Goal: Information Seeking & Learning: Learn about a topic

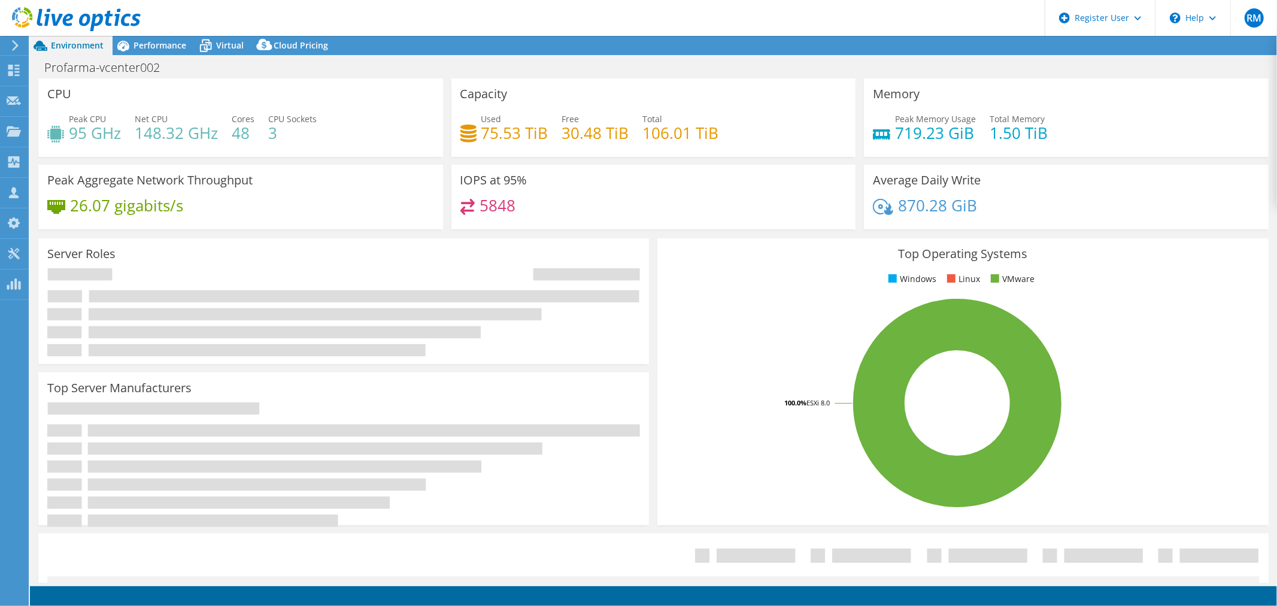
select select "USD"
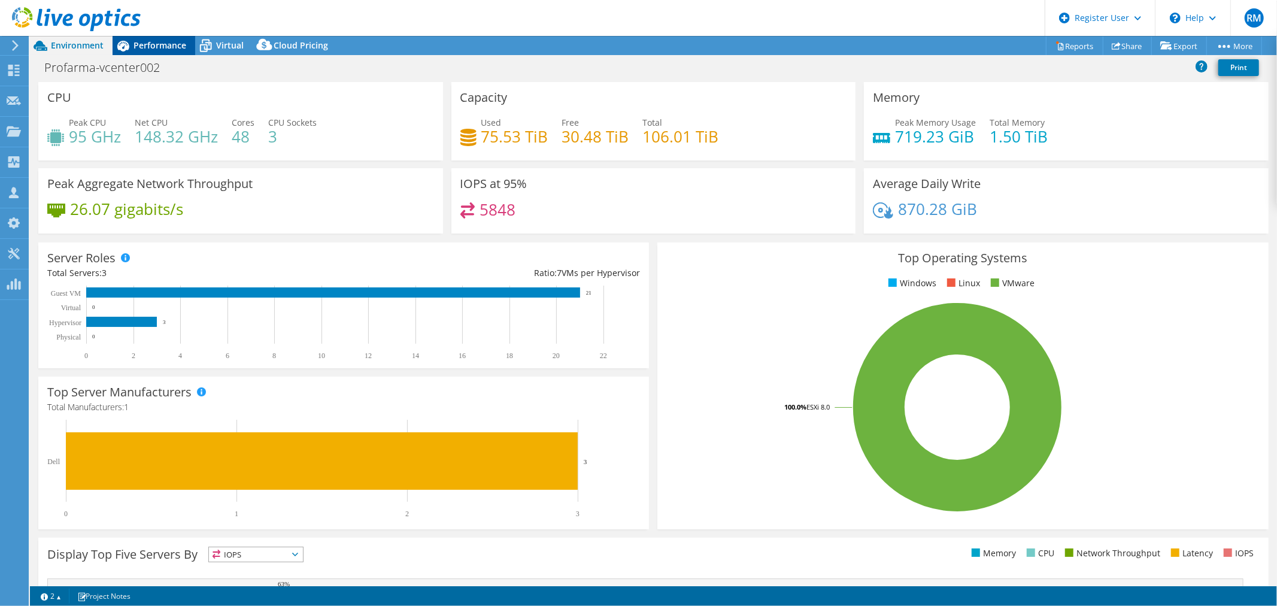
click at [124, 44] on icon at bounding box center [123, 46] width 12 height 11
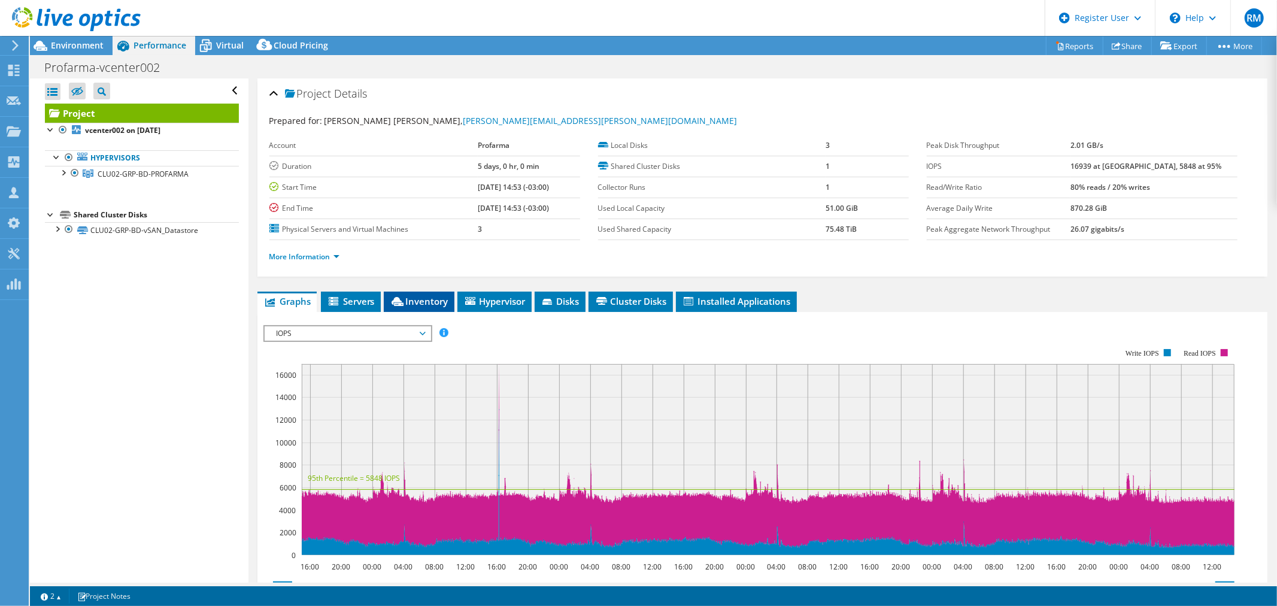
click at [403, 295] on span "Inventory" at bounding box center [419, 301] width 59 height 12
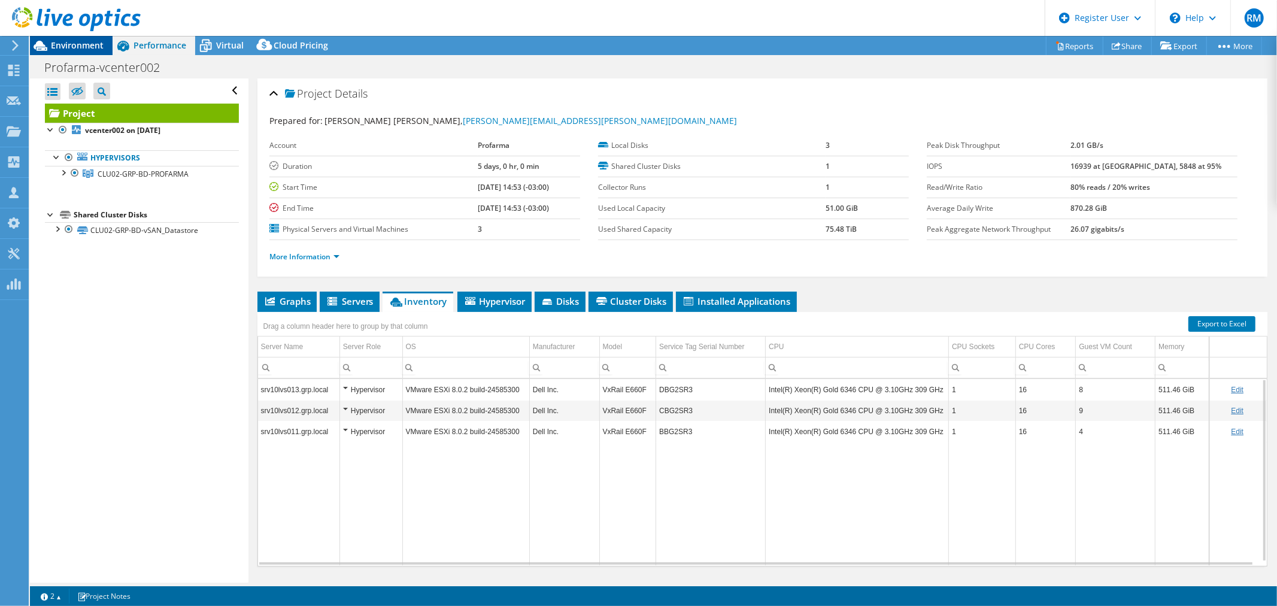
click at [69, 39] on span "Environment" at bounding box center [77, 44] width 53 height 11
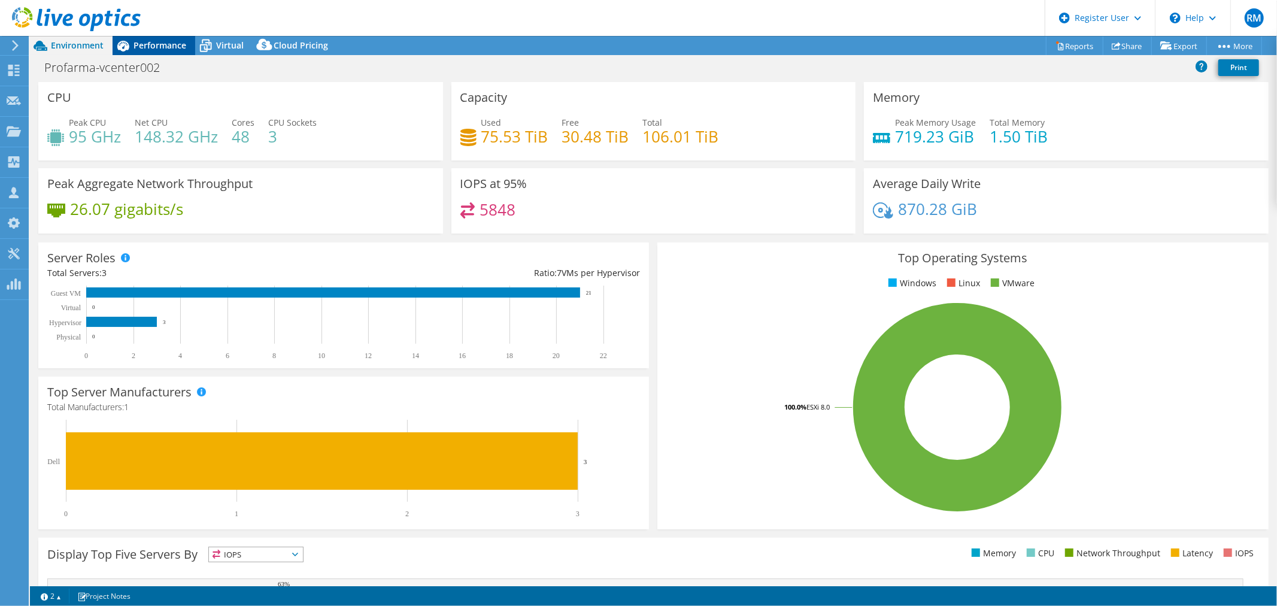
click at [171, 48] on span "Performance" at bounding box center [159, 44] width 53 height 11
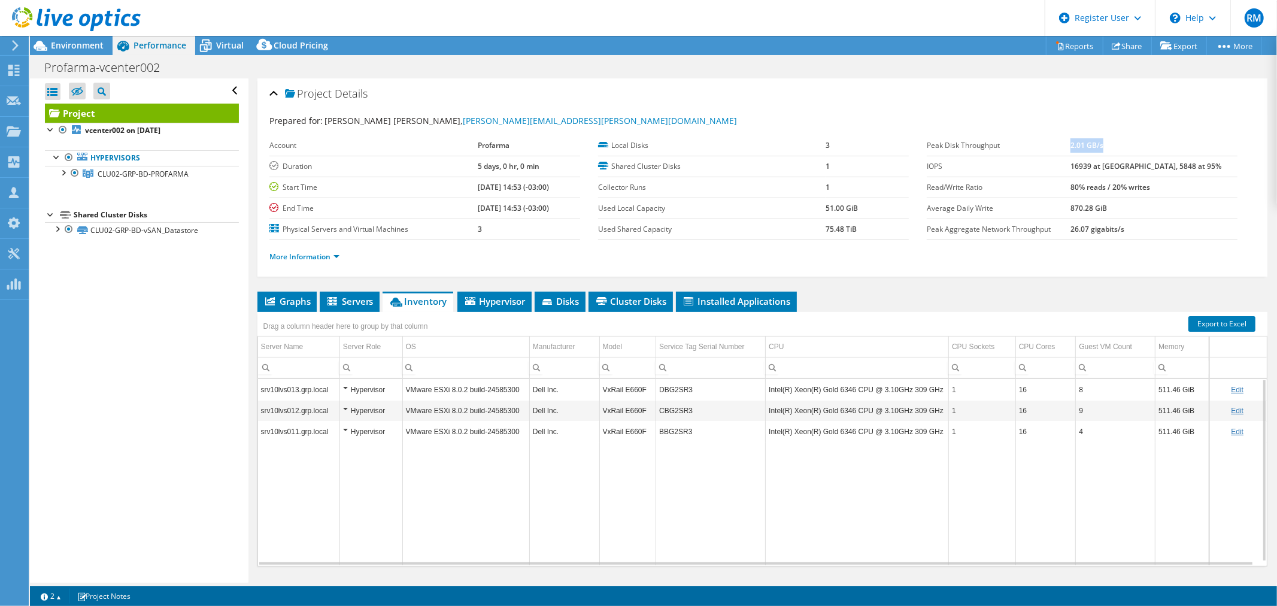
drag, startPoint x: 1098, startPoint y: 144, endPoint x: 1136, endPoint y: 144, distance: 38.3
click at [1136, 144] on td "2.01 GB/s" at bounding box center [1153, 145] width 167 height 21
click at [1103, 145] on b "2.01 GB/s" at bounding box center [1086, 145] width 33 height 10
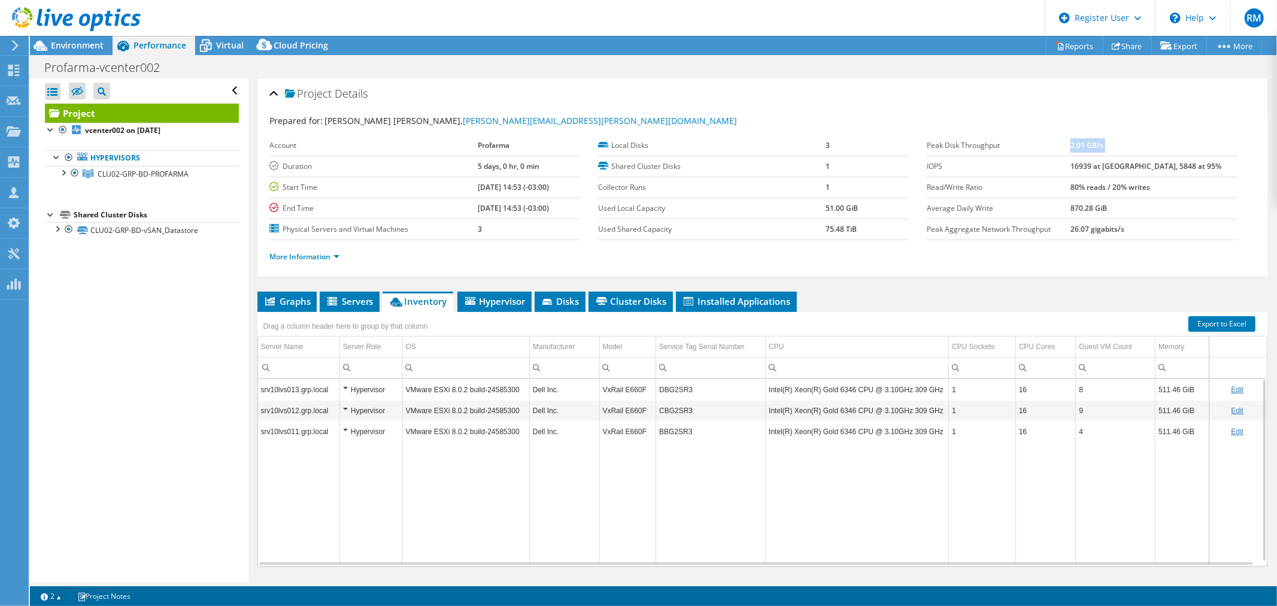
click at [1103, 145] on b "2.01 GB/s" at bounding box center [1086, 145] width 33 height 10
click at [315, 263] on div "More Information" at bounding box center [762, 257] width 986 height 34
click at [314, 257] on link "More Information" at bounding box center [304, 256] width 70 height 10
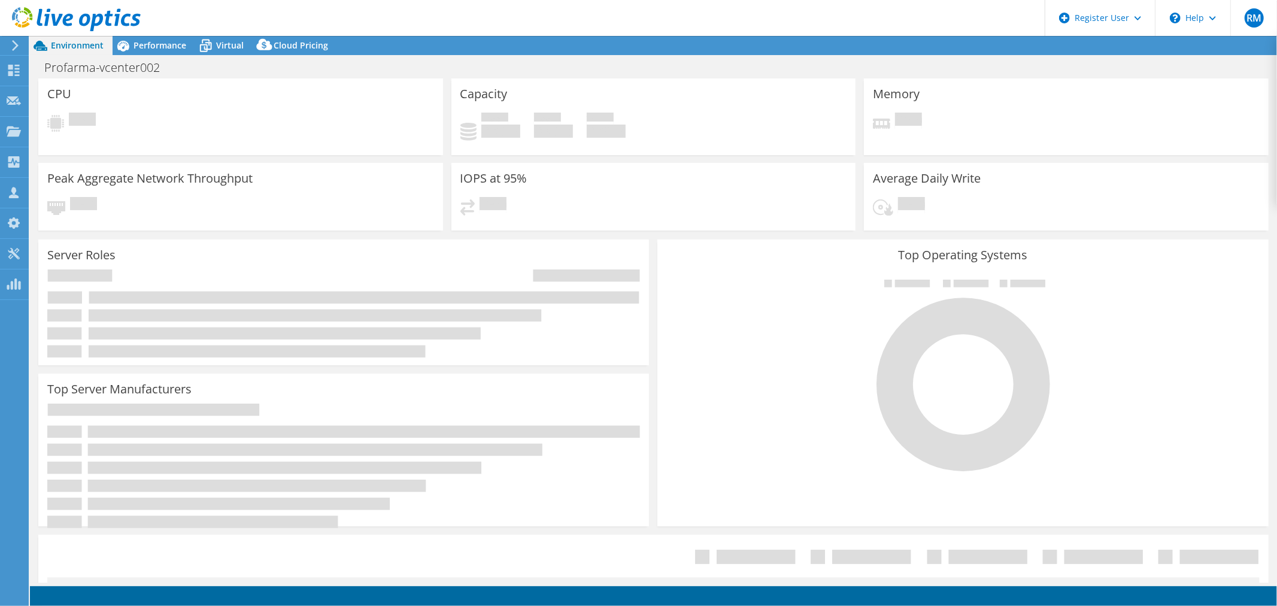
select select "USD"
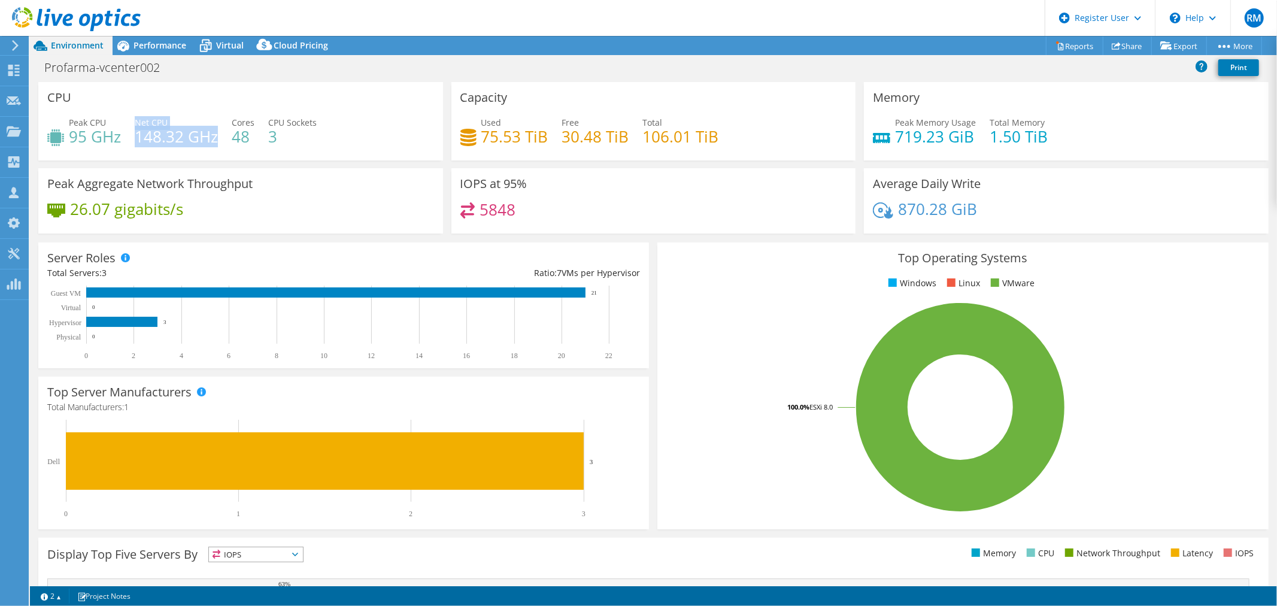
drag, startPoint x: 141, startPoint y: 121, endPoint x: 215, endPoint y: 136, distance: 76.4
click at [215, 136] on div "Net CPU 148.32 GHz" at bounding box center [176, 129] width 83 height 27
click at [159, 45] on span "Performance" at bounding box center [159, 44] width 53 height 11
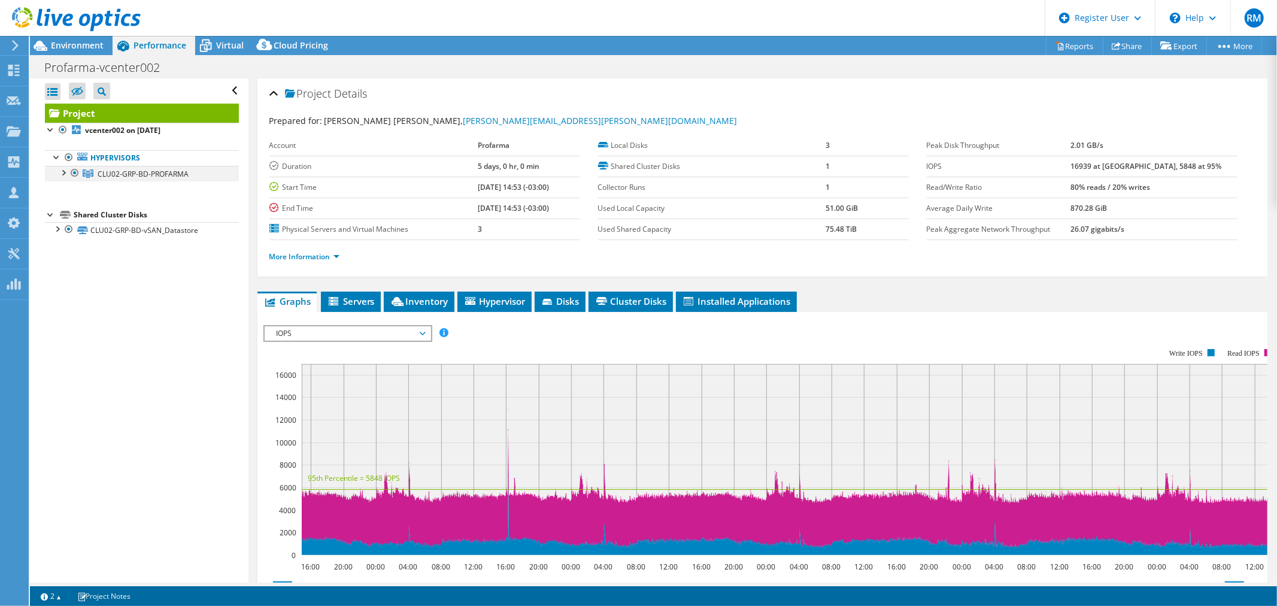
click at [60, 169] on div at bounding box center [63, 172] width 12 height 12
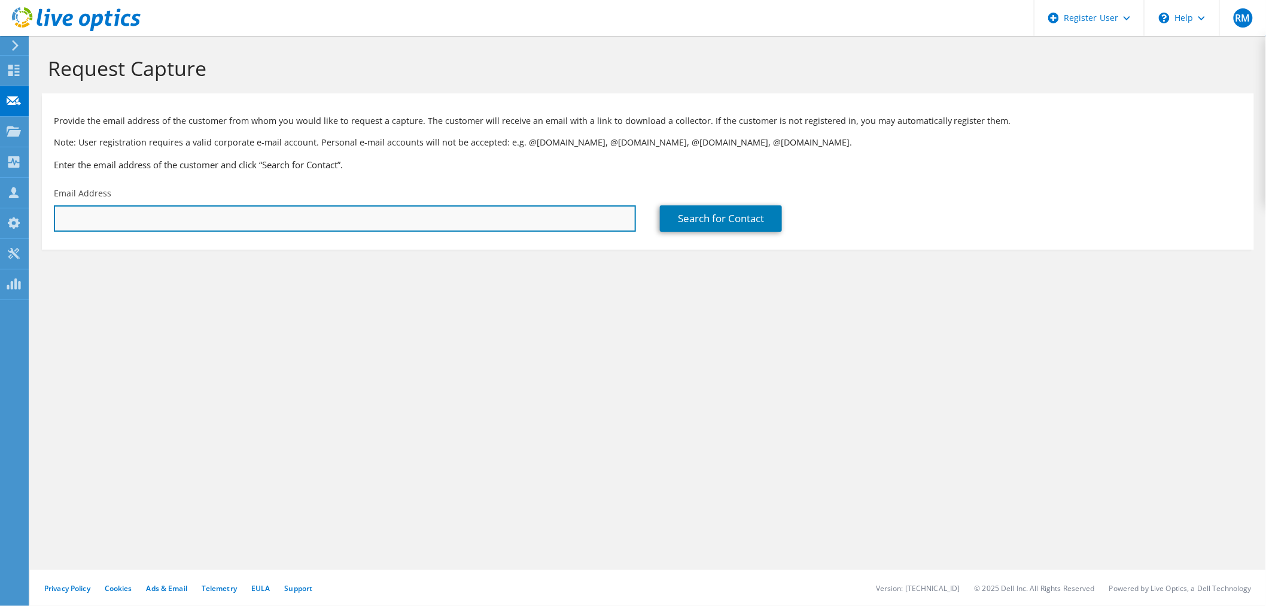
click at [350, 220] on input "text" at bounding box center [345, 218] width 582 height 26
